Goal: Complete application form

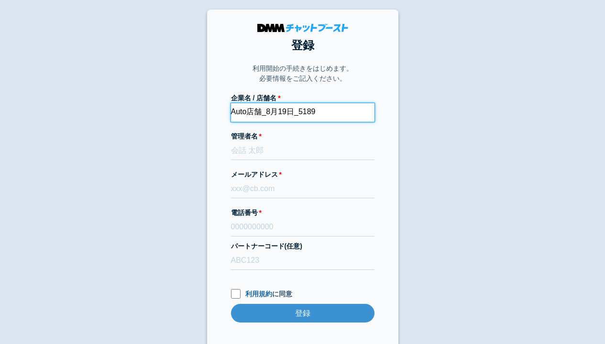
type input "Auto店舗_8月19日_5189"
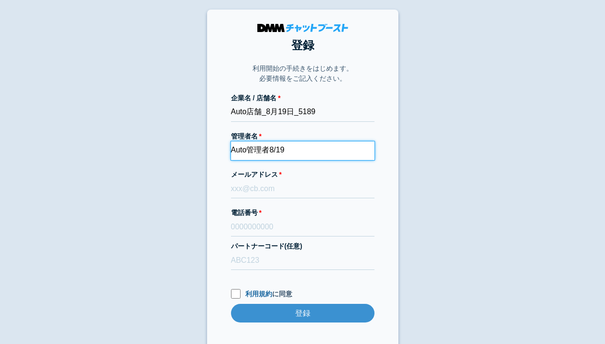
type input "Auto管理者8/19"
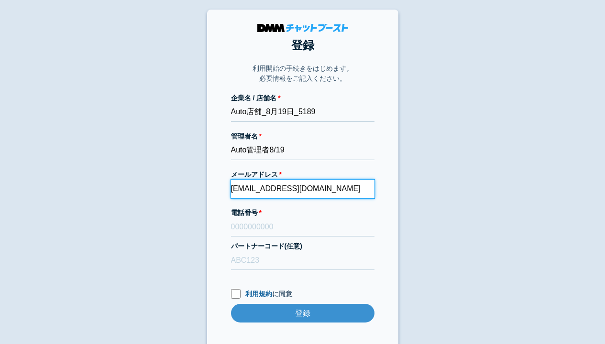
type input "[EMAIL_ADDRESS][DOMAIN_NAME]"
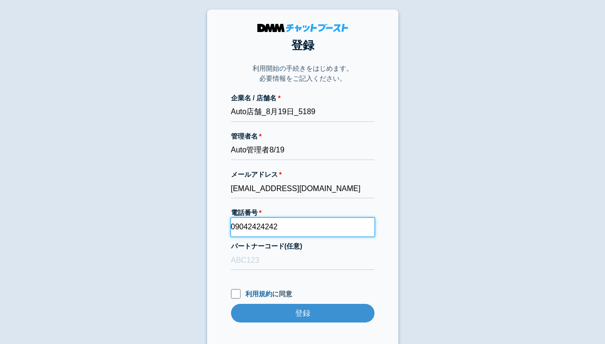
type input "09042424242"
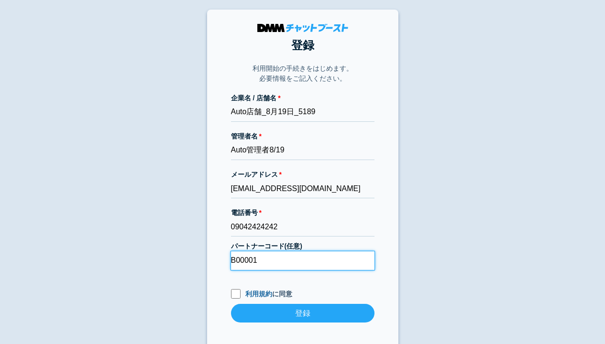
type input "B00001"
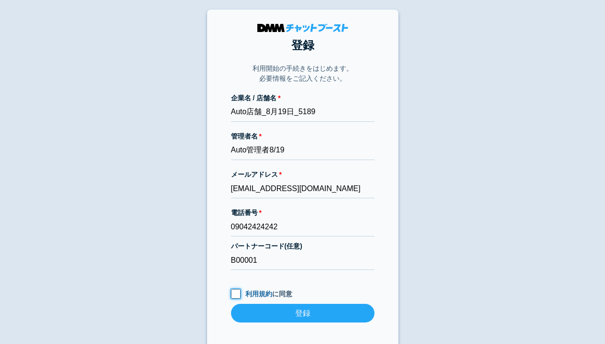
click at [235, 294] on input "利用規約 に同意" at bounding box center [236, 294] width 10 height 10
checkbox input "true"
click at [302, 313] on input "登録" at bounding box center [302, 313] width 143 height 19
